Goal: Information Seeking & Learning: Learn about a topic

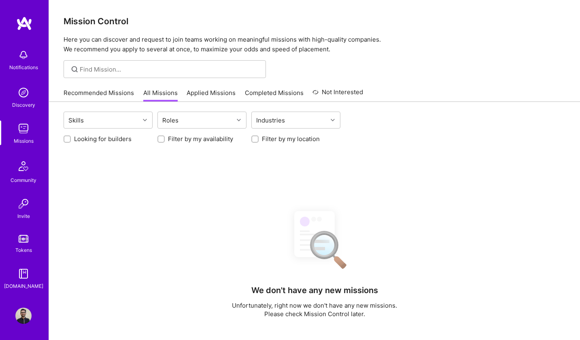
scroll to position [2, 0]
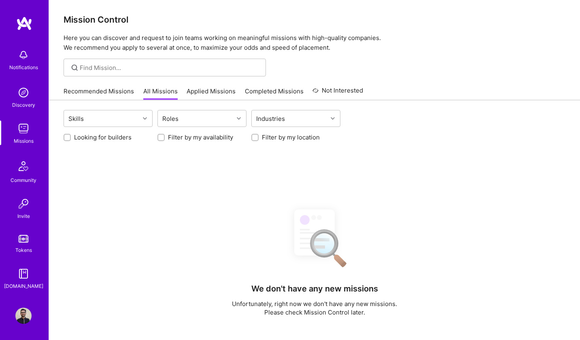
click at [66, 136] on input "Looking for builders" at bounding box center [68, 138] width 6 height 6
checkbox input "true"
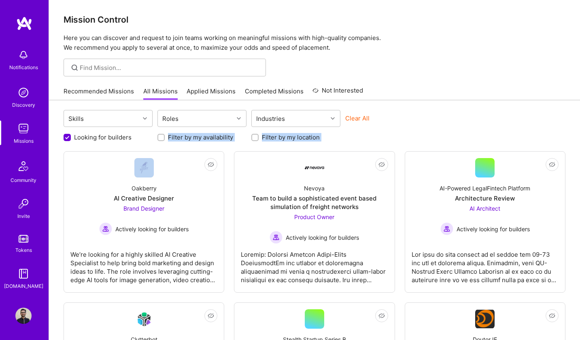
click at [252, 138] on div at bounding box center [254, 137] width 7 height 7
click at [254, 138] on input "Filter by my location" at bounding box center [256, 138] width 6 height 6
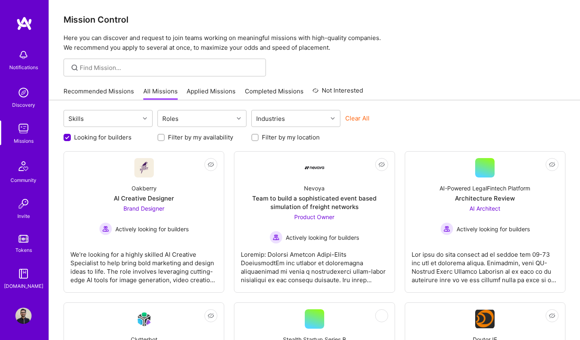
checkbox input "true"
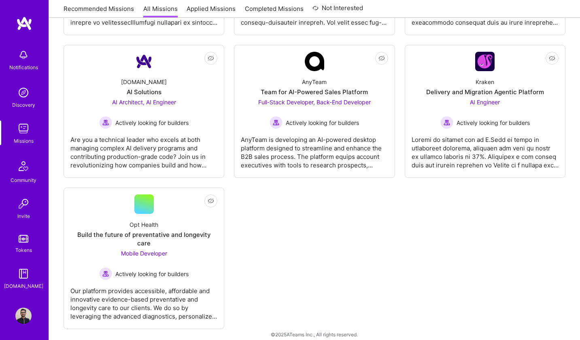
scroll to position [0, 0]
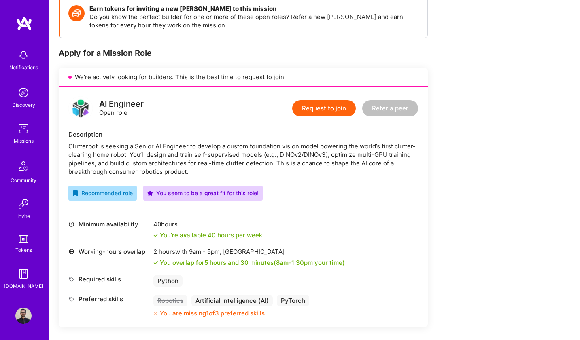
scroll to position [263, 0]
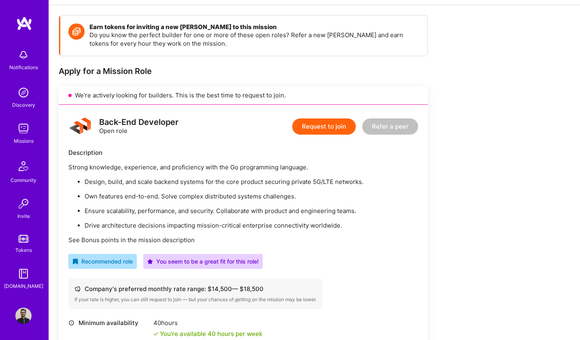
scroll to position [500, 0]
